Goal: Task Accomplishment & Management: Use online tool/utility

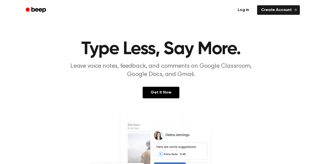
click at [246, 10] on link "Log in" at bounding box center [243, 10] width 21 height 12
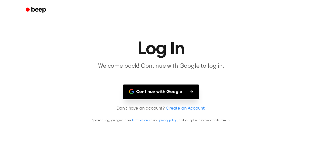
click at [154, 90] on button "Continue with Google" at bounding box center [161, 92] width 76 height 15
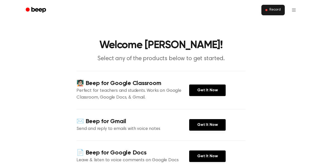
click at [267, 9] on button "Record" at bounding box center [272, 10] width 23 height 11
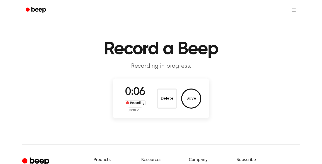
click at [139, 111] on html "Record a Beep Recording in progress. 0:06 Recording no mic Delete Save ⚠️ We ar…" at bounding box center [161, 120] width 322 height 240
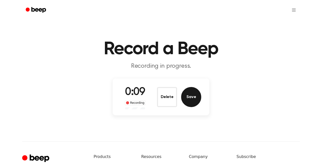
click at [189, 96] on button "Save" at bounding box center [191, 97] width 20 height 20
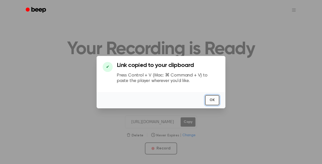
click at [211, 102] on button "OK" at bounding box center [212, 100] width 14 height 10
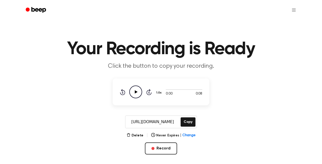
click at [134, 92] on icon "Play Audio" at bounding box center [135, 92] width 13 height 13
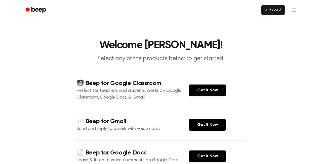
click at [268, 10] on button "Record" at bounding box center [272, 10] width 23 height 11
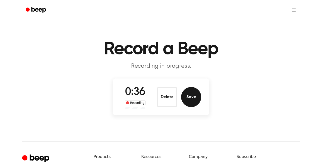
click at [189, 95] on button "Save" at bounding box center [191, 97] width 20 height 20
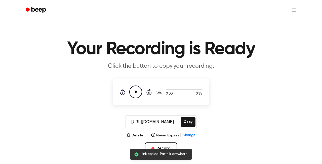
click at [135, 89] on icon "Play Audio" at bounding box center [135, 92] width 13 height 13
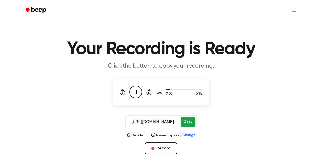
click at [187, 121] on button "Copy" at bounding box center [188, 122] width 15 height 9
